Goal: Information Seeking & Learning: Compare options

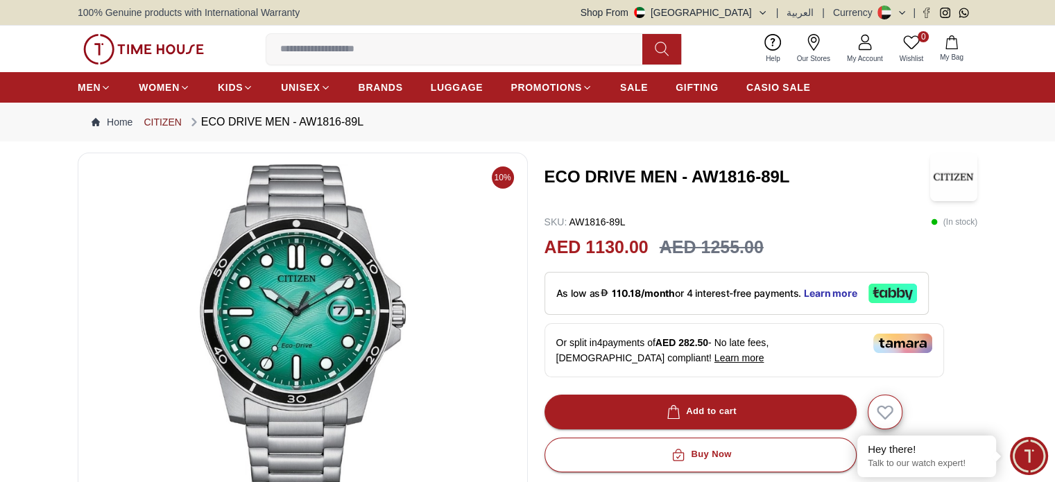
click at [170, 118] on link "CITIZEN" at bounding box center [162, 122] width 37 height 14
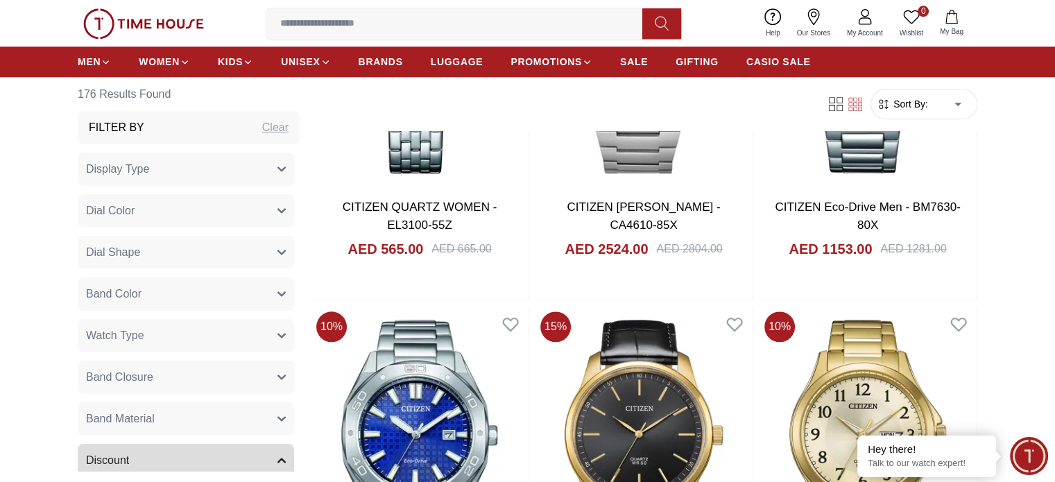
scroll to position [1636, 0]
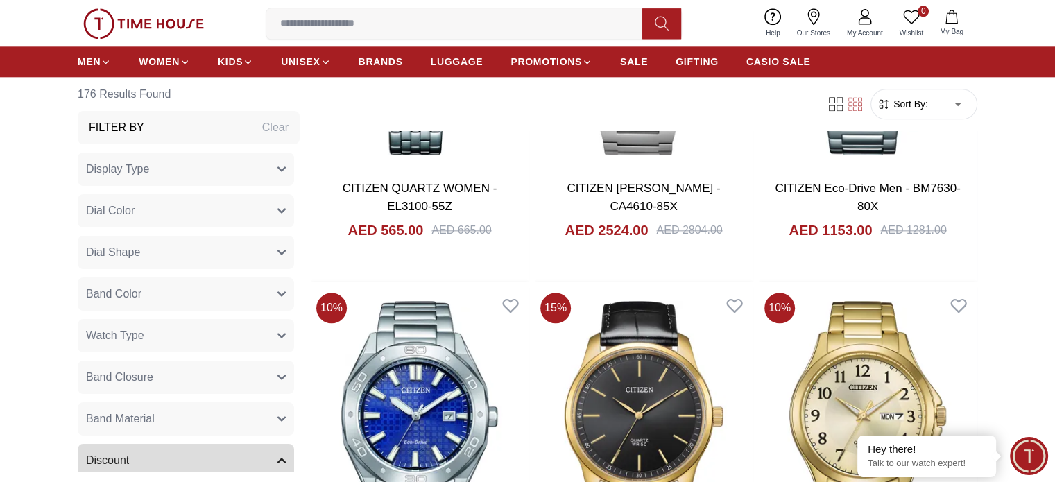
click at [269, 406] on button "Band Material" at bounding box center [186, 418] width 216 height 33
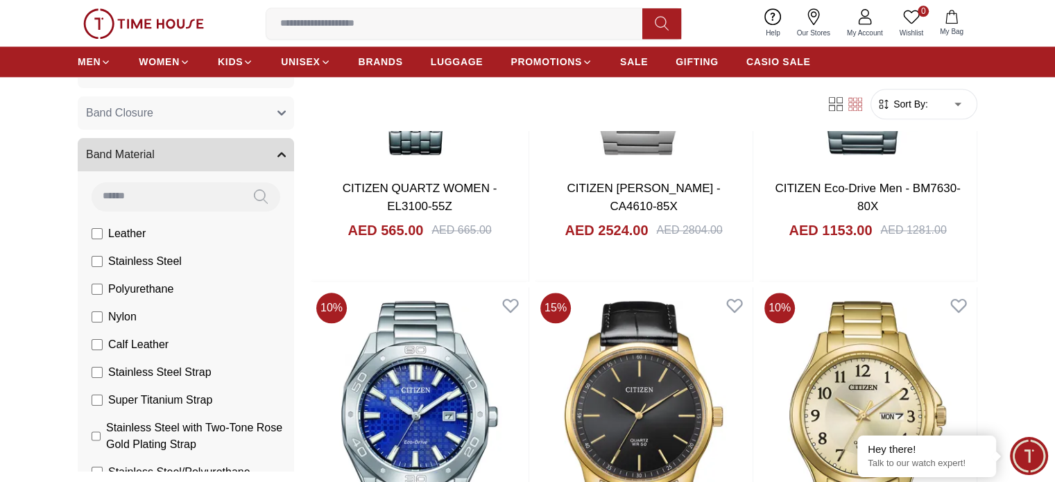
scroll to position [266, 0]
click at [131, 231] on span "Leather" at bounding box center [126, 231] width 37 height 17
click at [120, 289] on span "Polyurethane" at bounding box center [140, 287] width 65 height 17
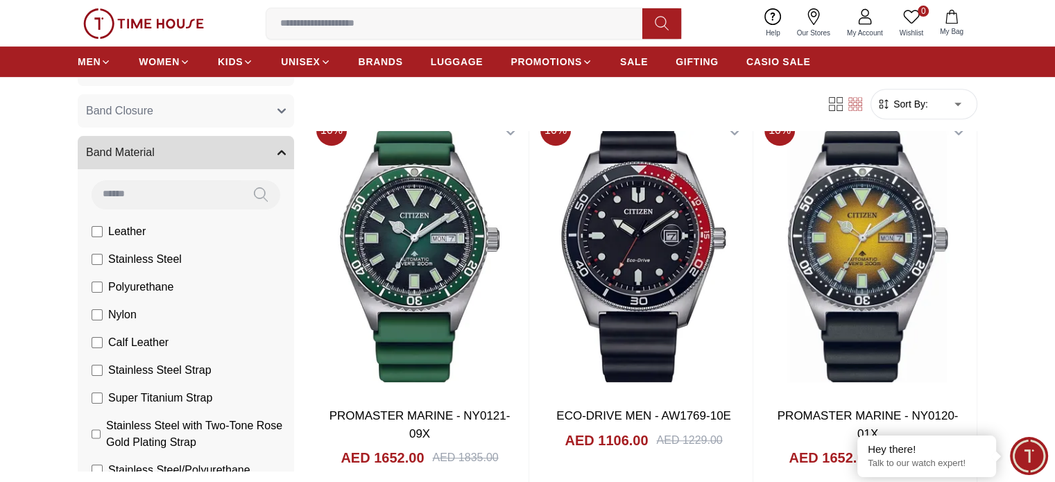
scroll to position [703, 0]
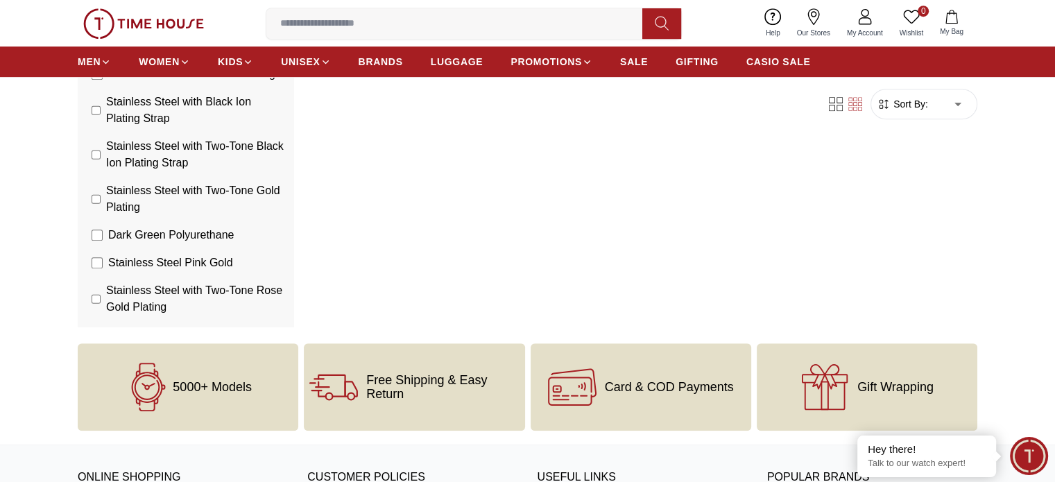
scroll to position [693, 0]
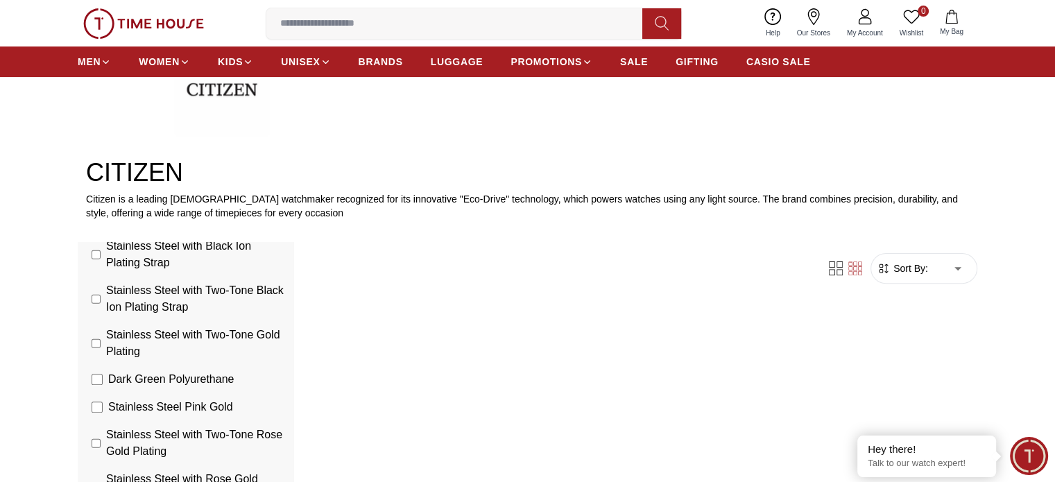
scroll to position [103, 0]
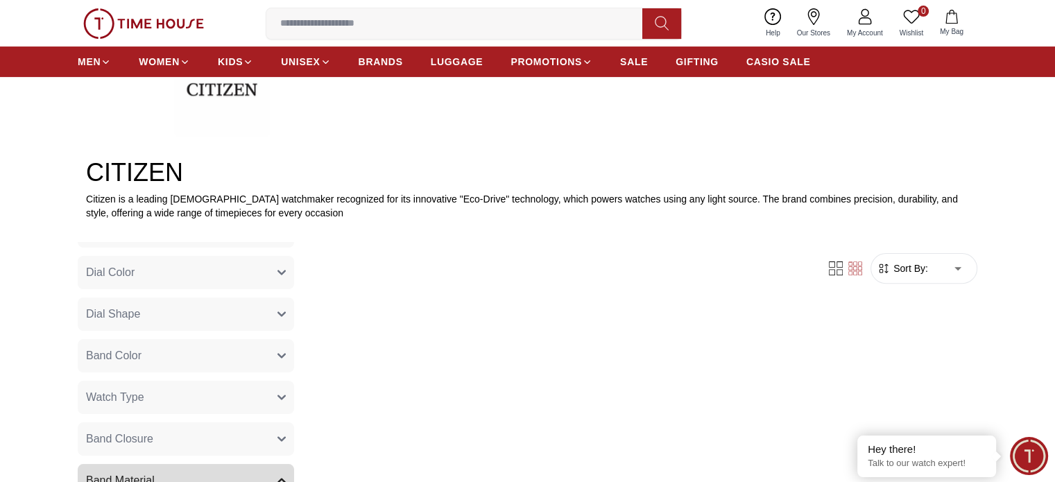
click at [796, 297] on div "Filter Sort By: ​ ****** ​" at bounding box center [644, 438] width 666 height 393
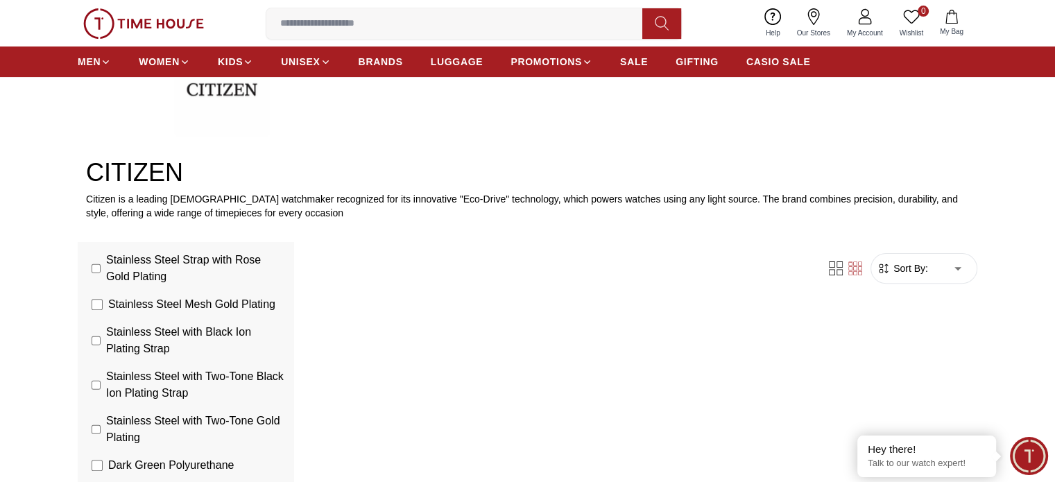
scroll to position [840, 0]
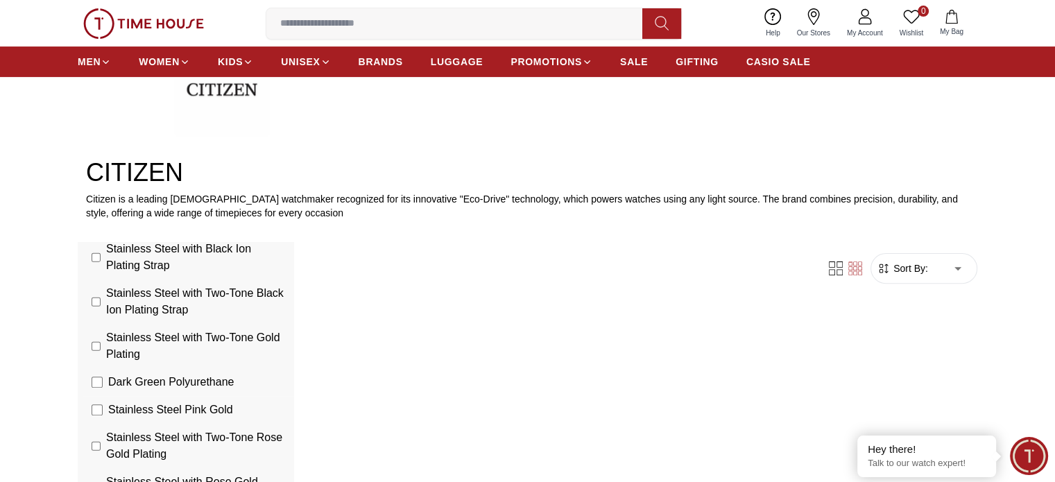
click at [171, 390] on span "Dark Green Polyurethane" at bounding box center [170, 382] width 125 height 17
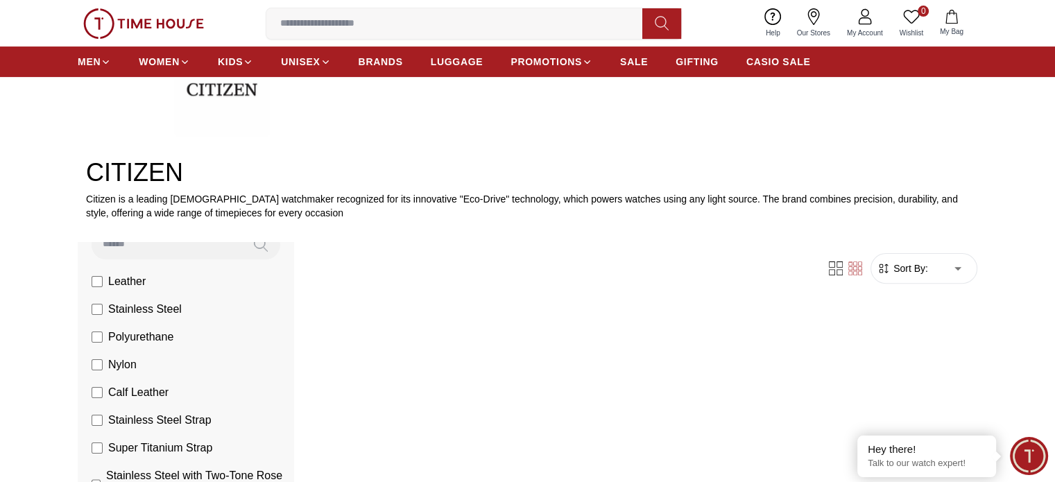
scroll to position [379, 0]
click at [128, 392] on span "Calf Leather" at bounding box center [138, 394] width 60 height 17
click at [111, 341] on span "Polyurethane" at bounding box center [140, 338] width 65 height 17
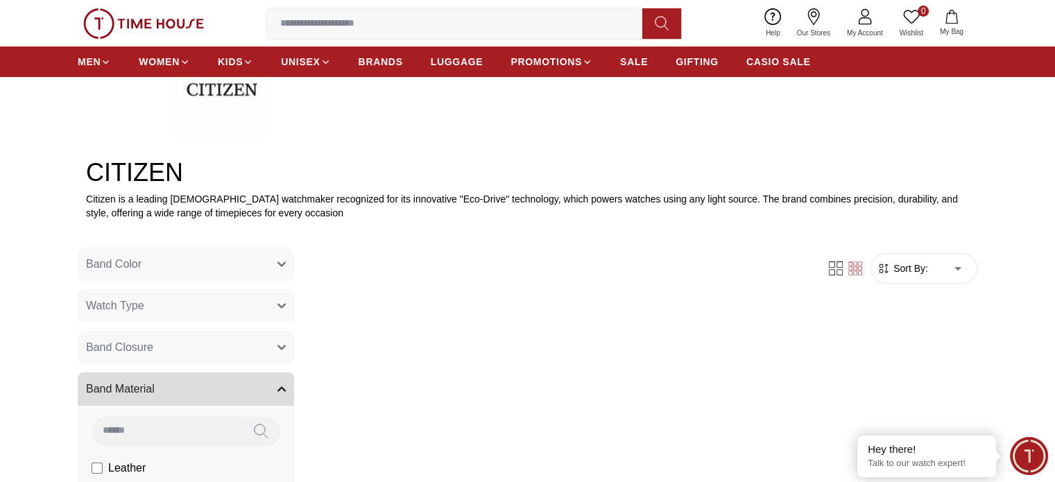
scroll to position [402, 0]
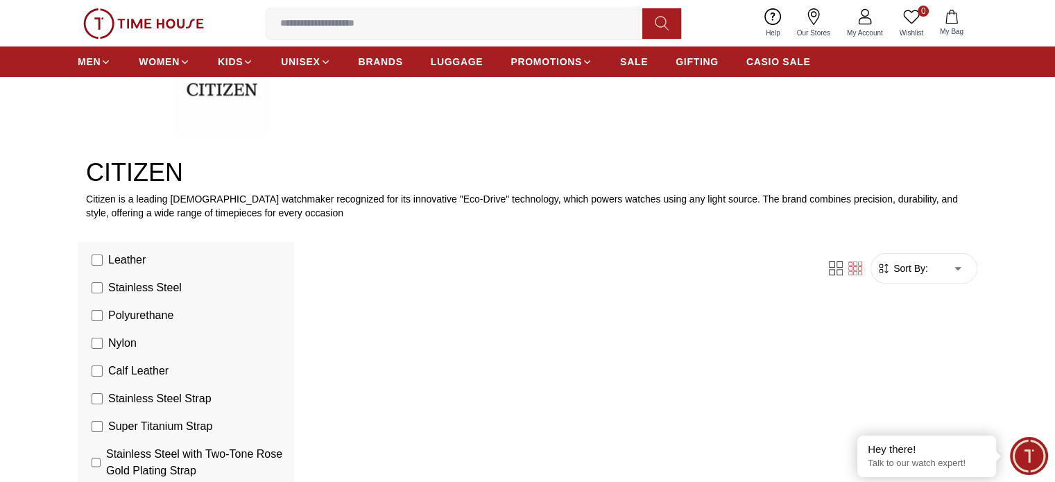
click at [121, 257] on span "Leather" at bounding box center [126, 260] width 37 height 17
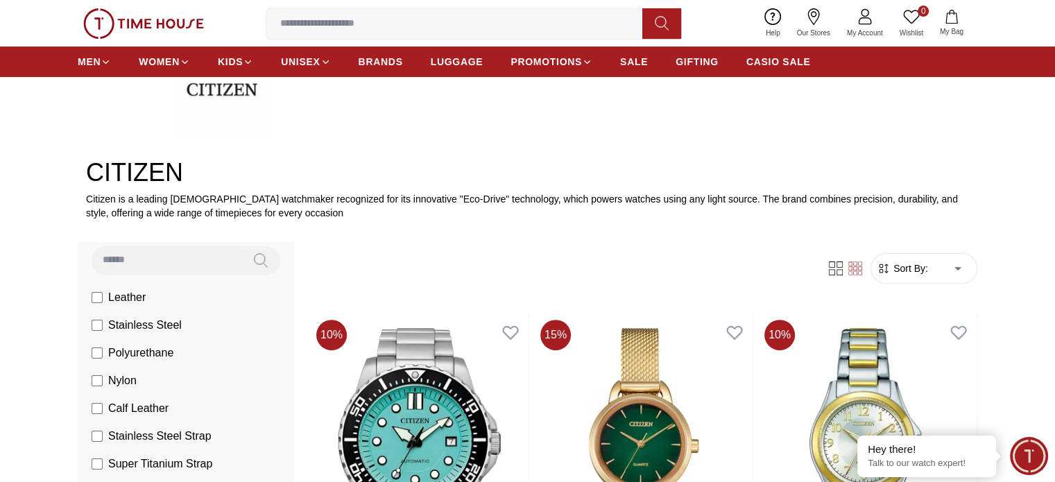
scroll to position [369, 0]
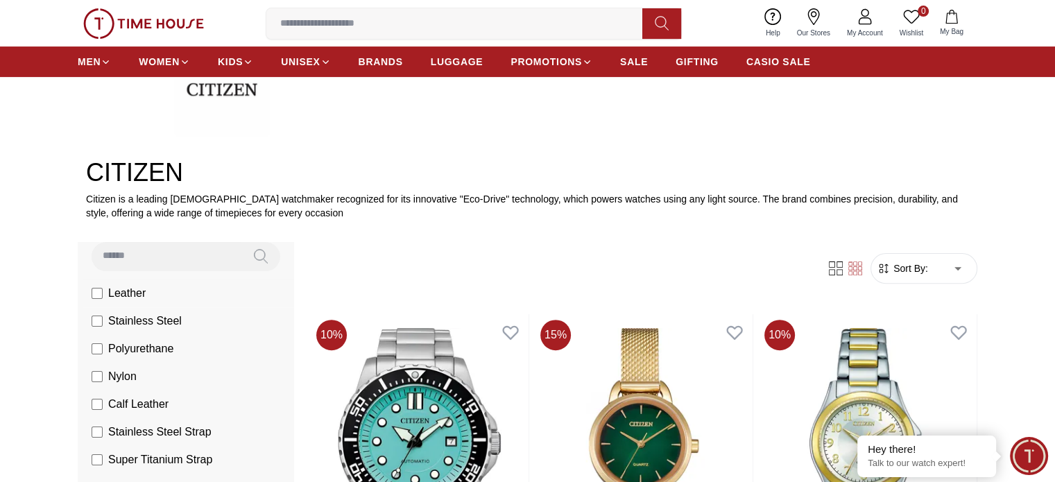
click at [122, 291] on span "Leather" at bounding box center [126, 293] width 37 height 17
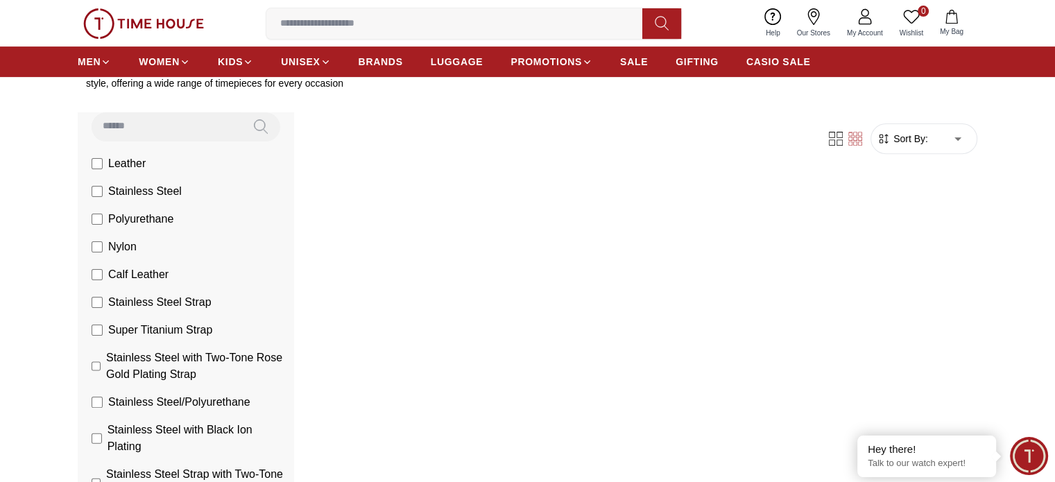
scroll to position [509, 0]
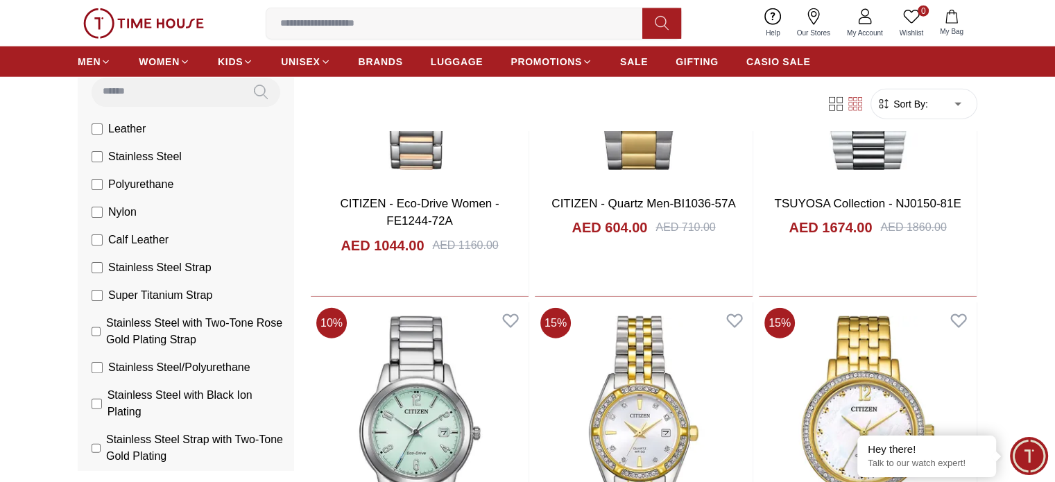
scroll to position [3716, 0]
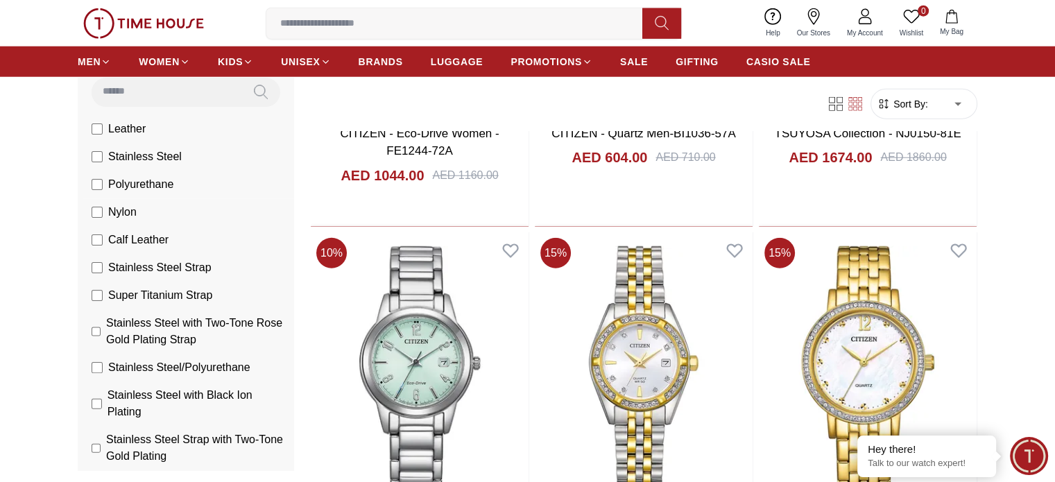
click at [101, 177] on label "Polyurethane" at bounding box center [133, 184] width 82 height 17
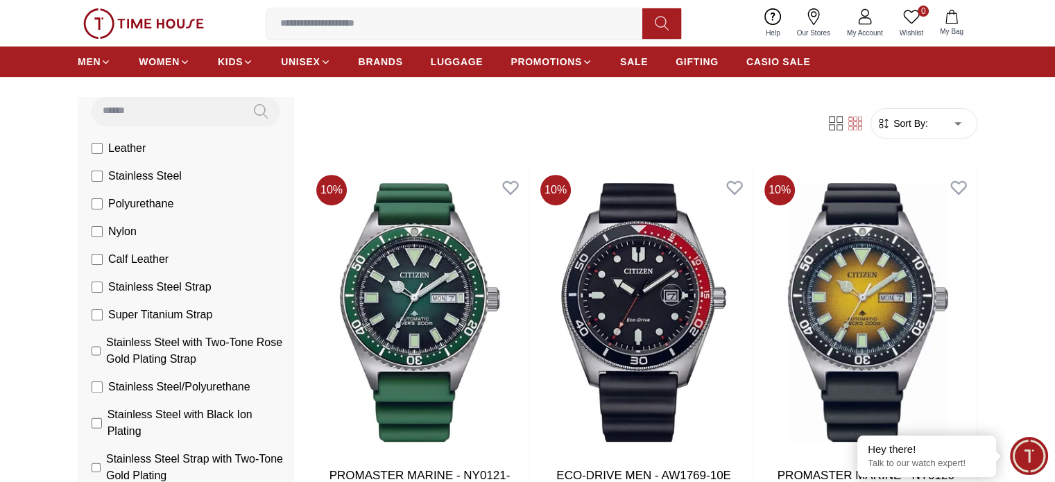
scroll to position [591, 0]
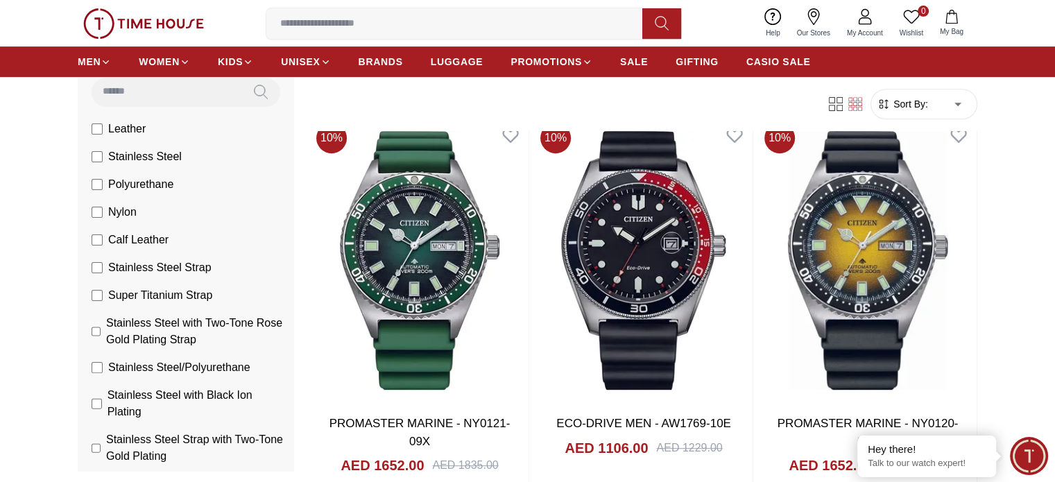
click at [1051, 229] on section "4 Results Found Filter By Clear Display Type Analog Automatic Mechanical Eco Dr…" at bounding box center [527, 483] width 1055 height 876
click at [98, 125] on label "Leather" at bounding box center [119, 129] width 54 height 17
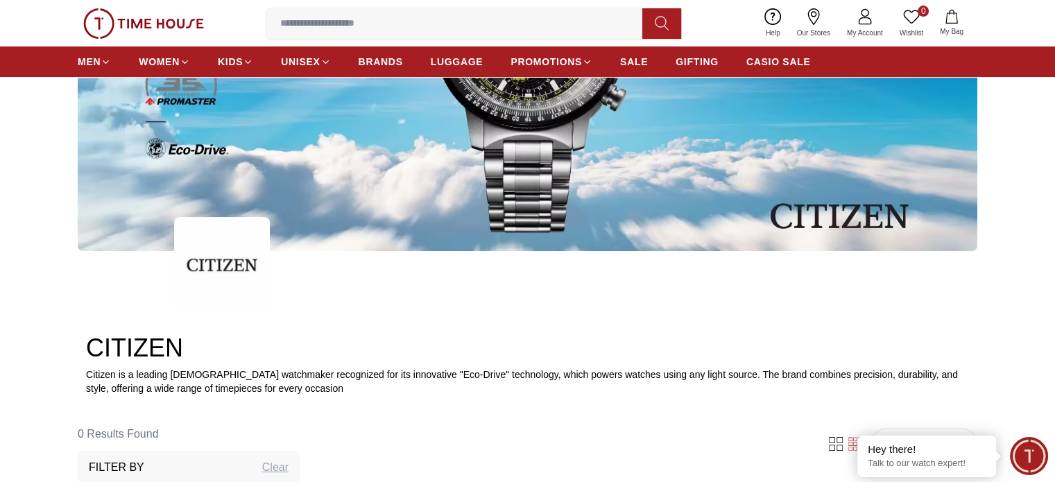
scroll to position [216, 0]
